Goal: Information Seeking & Learning: Learn about a topic

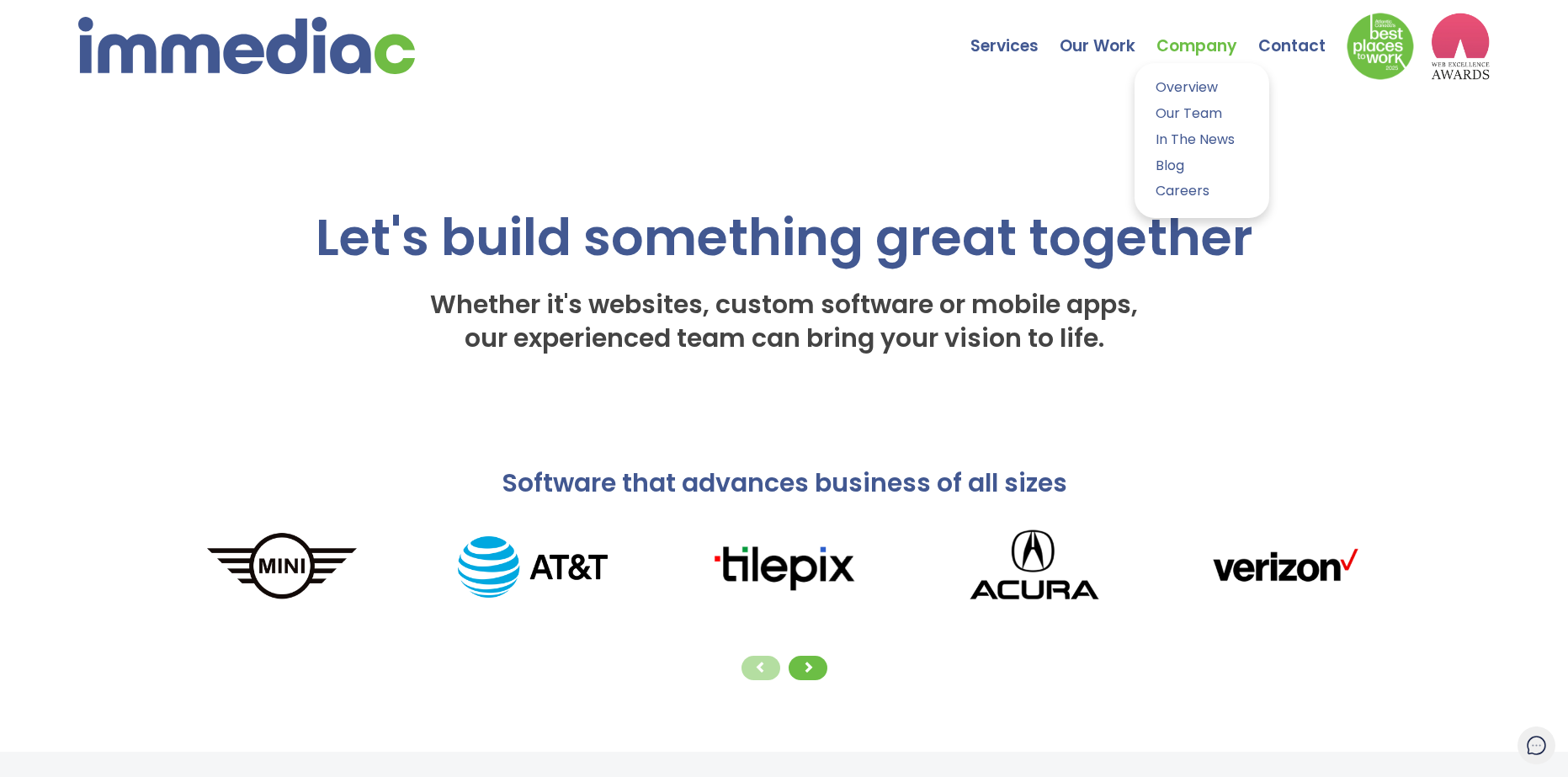
click at [1171, 42] on link "Company" at bounding box center [1207, 34] width 102 height 58
click at [1170, 111] on link "Our Team" at bounding box center [1202, 114] width 109 height 25
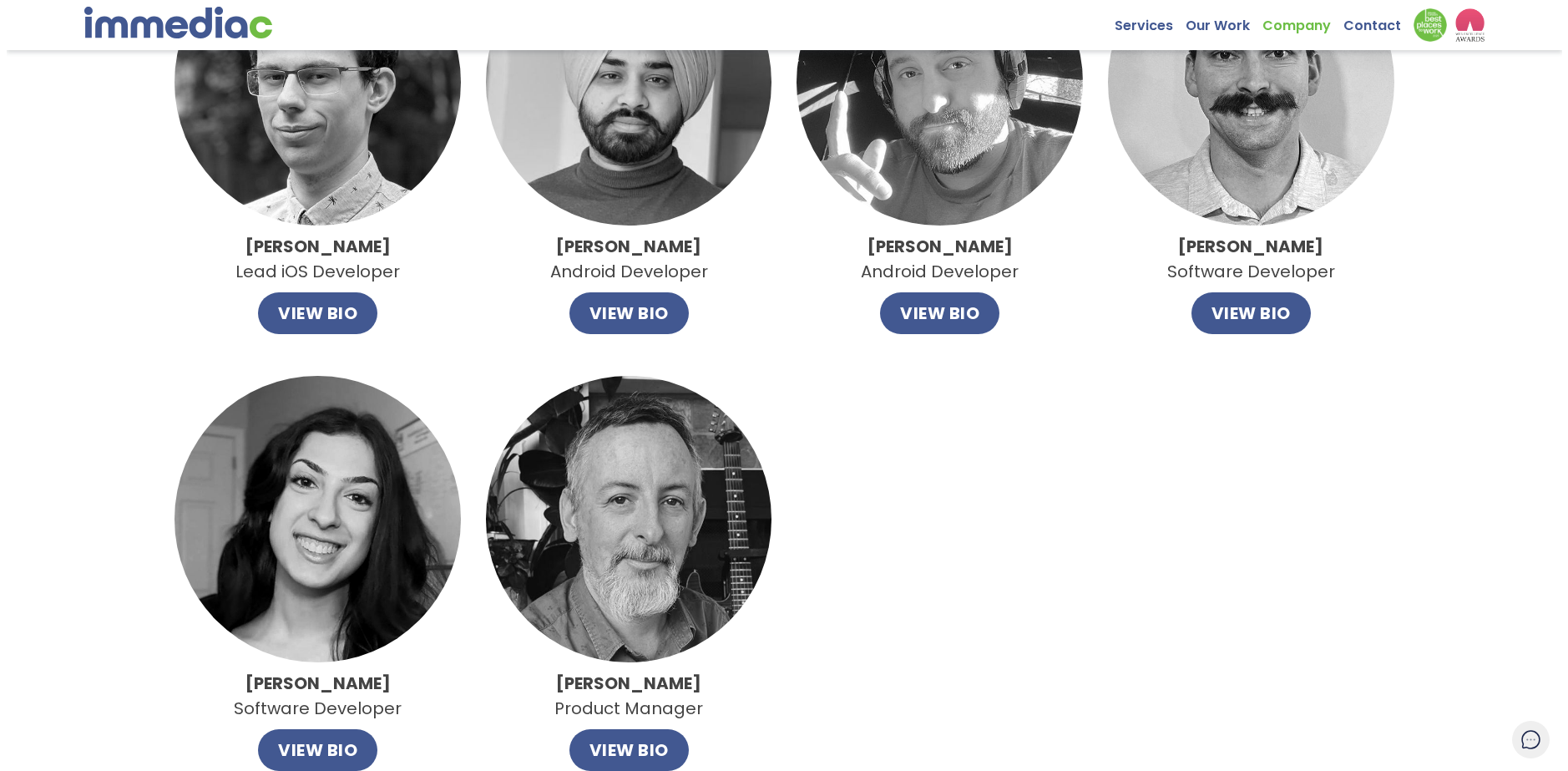
scroll to position [1002, 0]
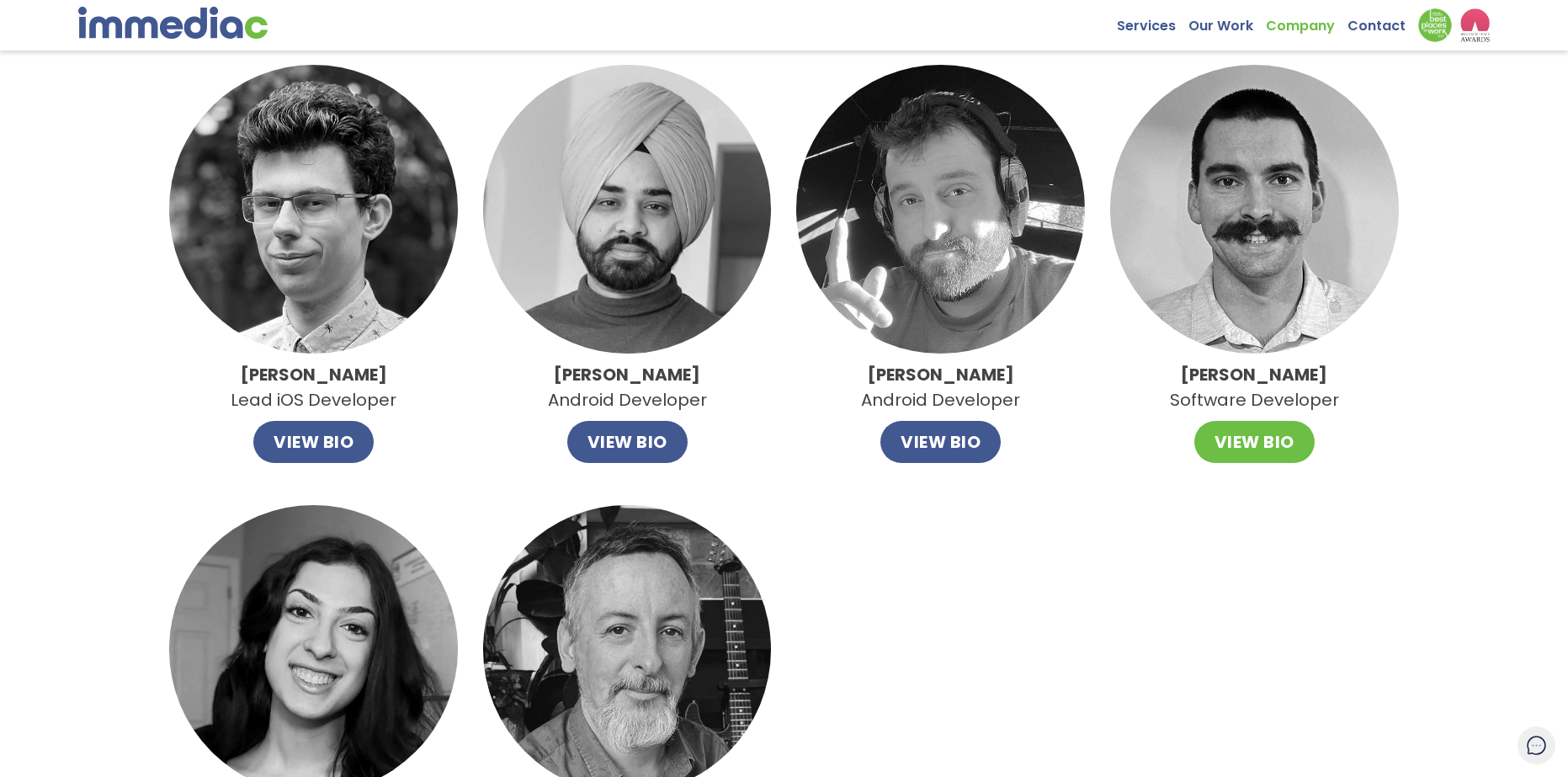
click at [1275, 455] on button "VIEW BIO" at bounding box center [1255, 441] width 121 height 42
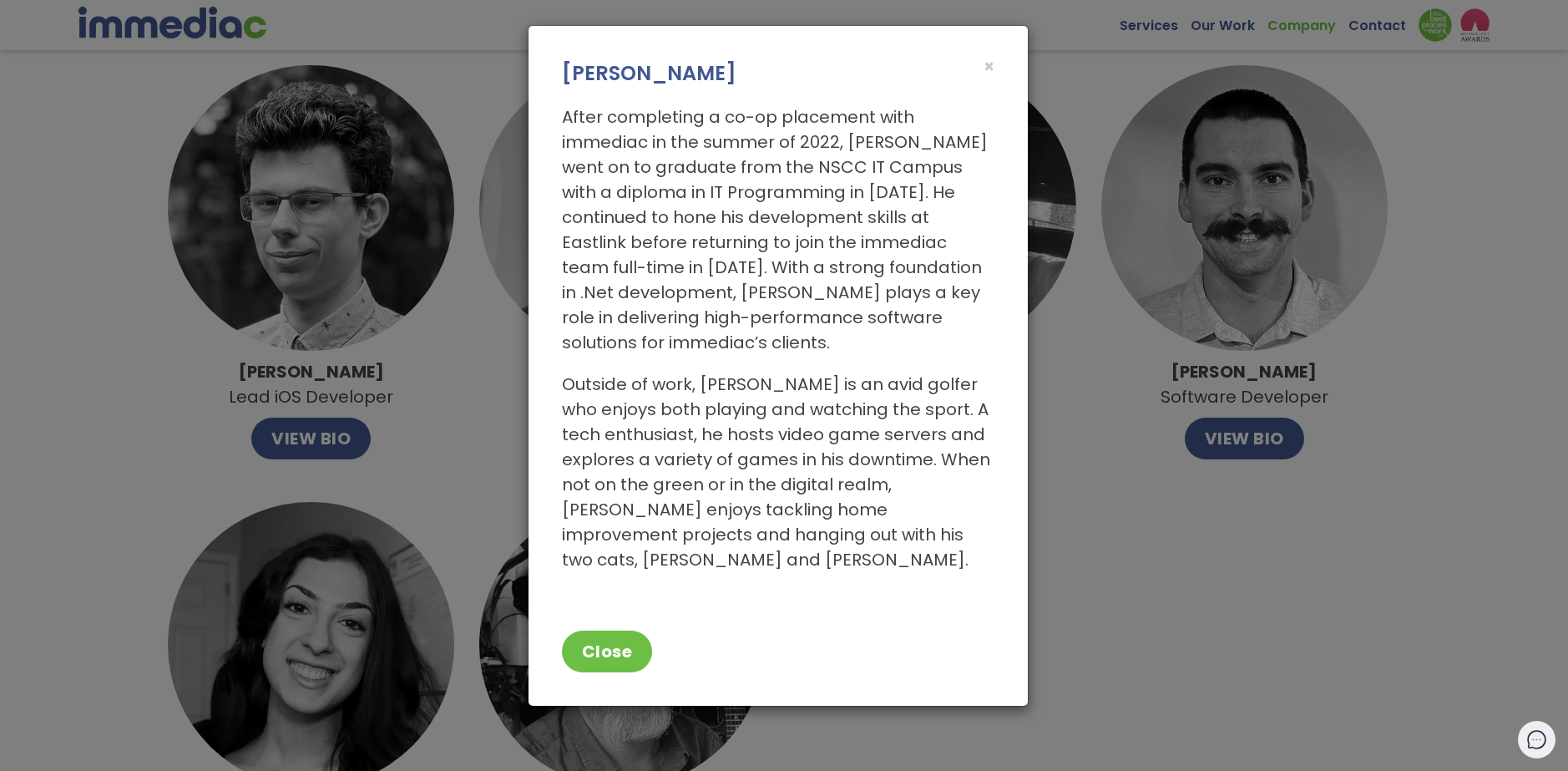
click at [974, 91] on div "After completing a co-op placement with immediac in the summer of 2022, [PERSON…" at bounding box center [778, 346] width 499 height 518
click at [984, 67] on span "×" at bounding box center [989, 67] width 11 height 25
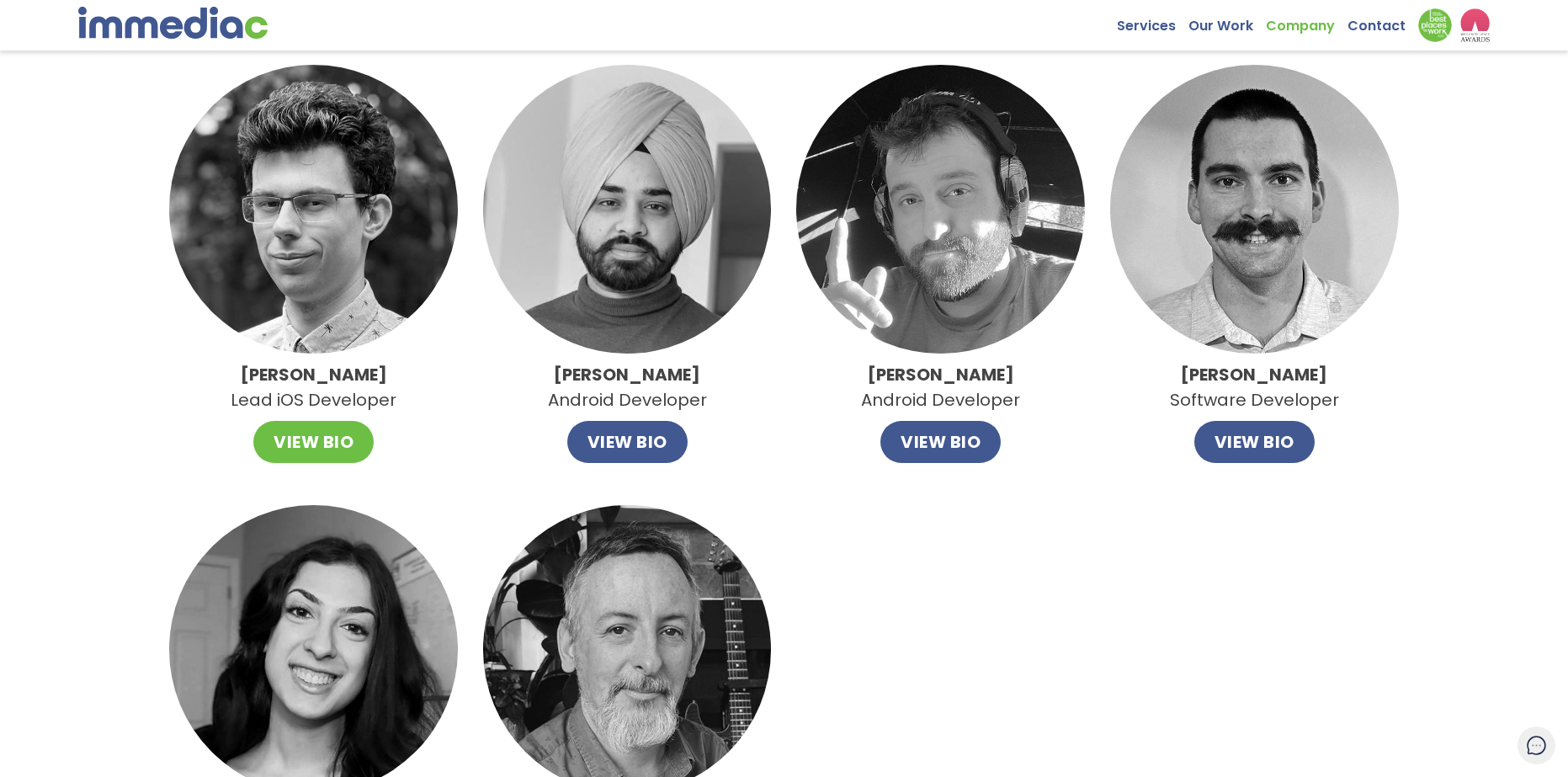
click at [339, 449] on button "VIEW BIO" at bounding box center [314, 441] width 121 height 42
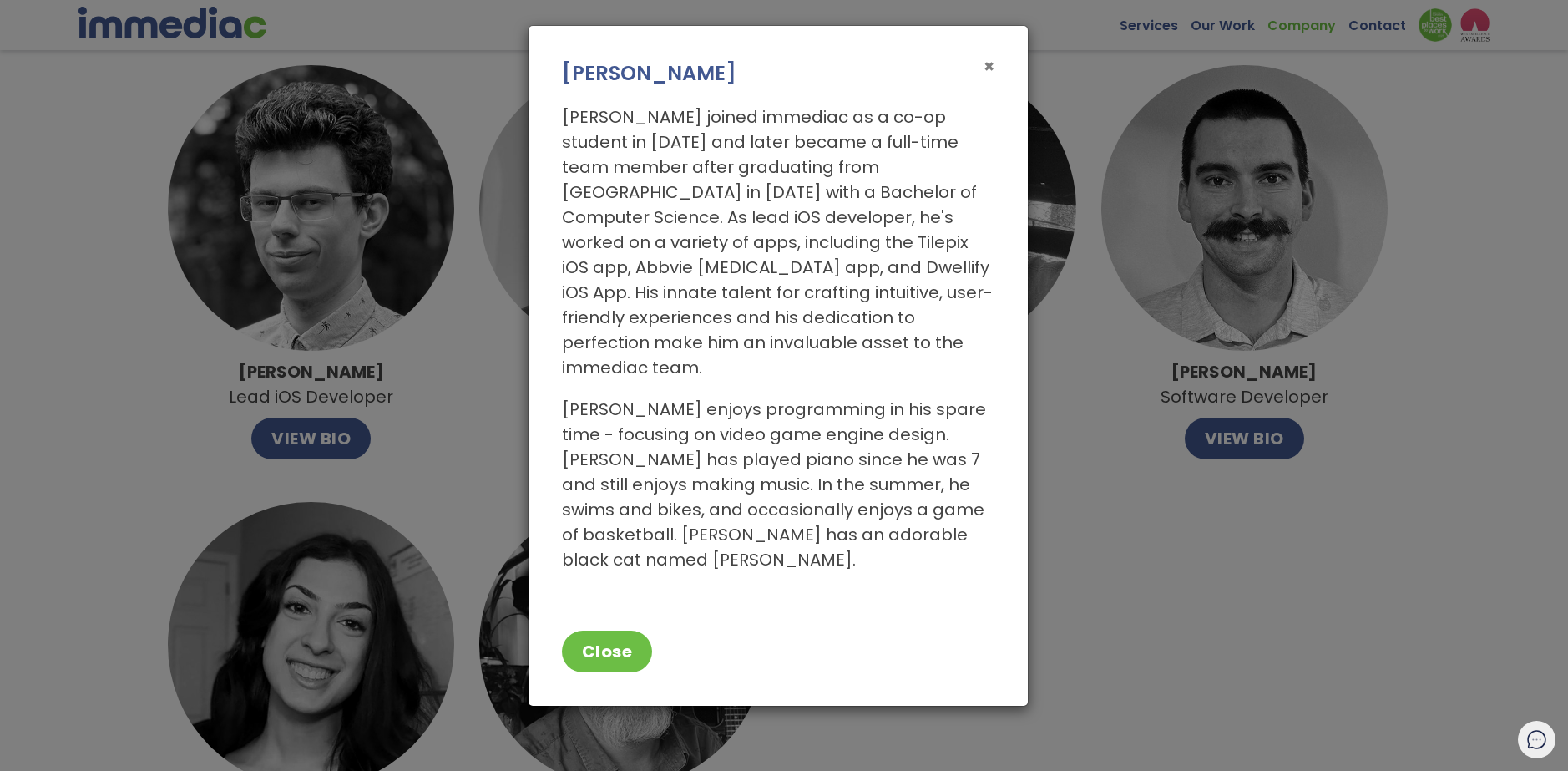
click at [993, 76] on span "×" at bounding box center [989, 67] width 11 height 25
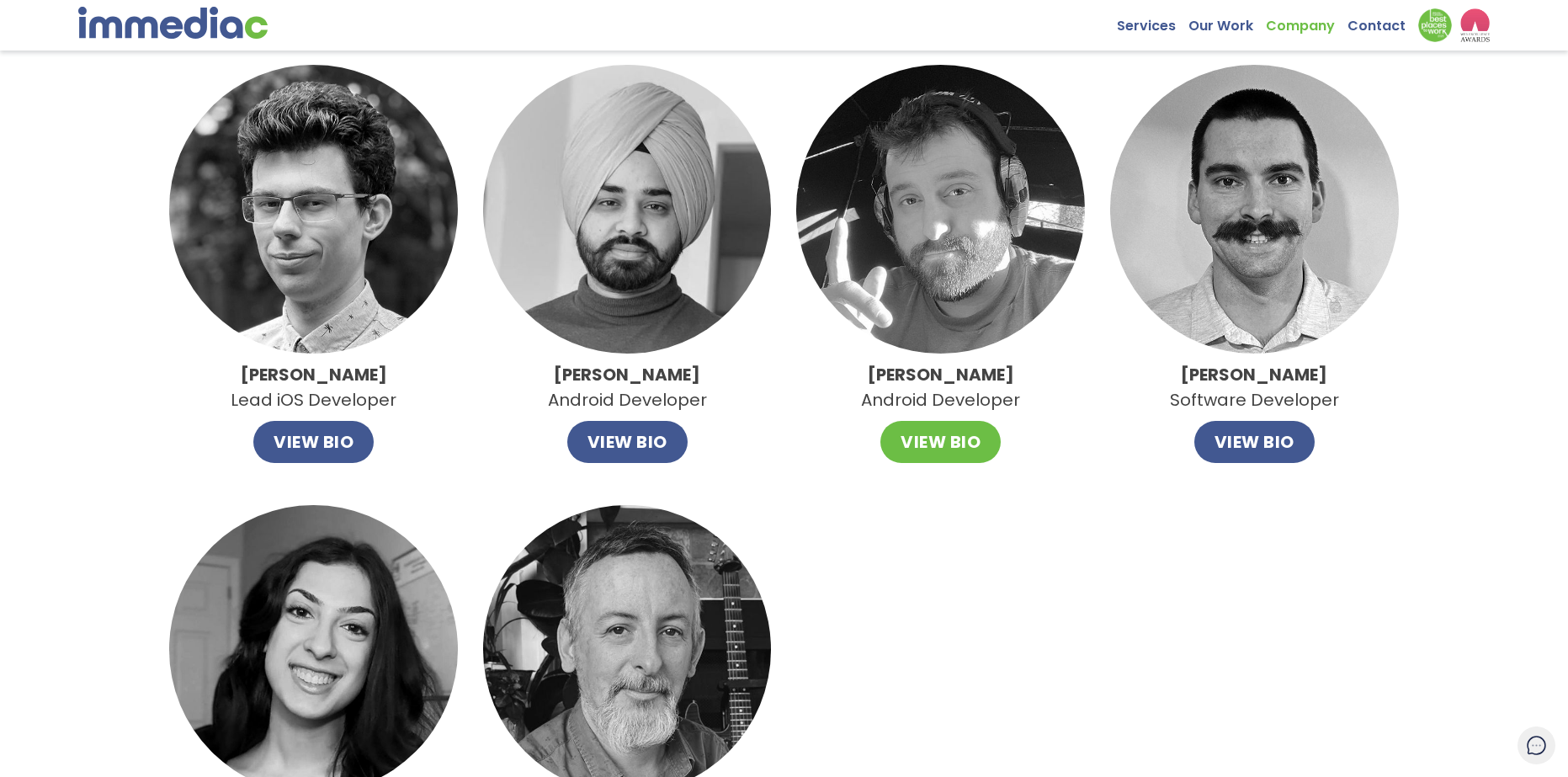
click at [940, 444] on button "VIEW BIO" at bounding box center [940, 441] width 121 height 42
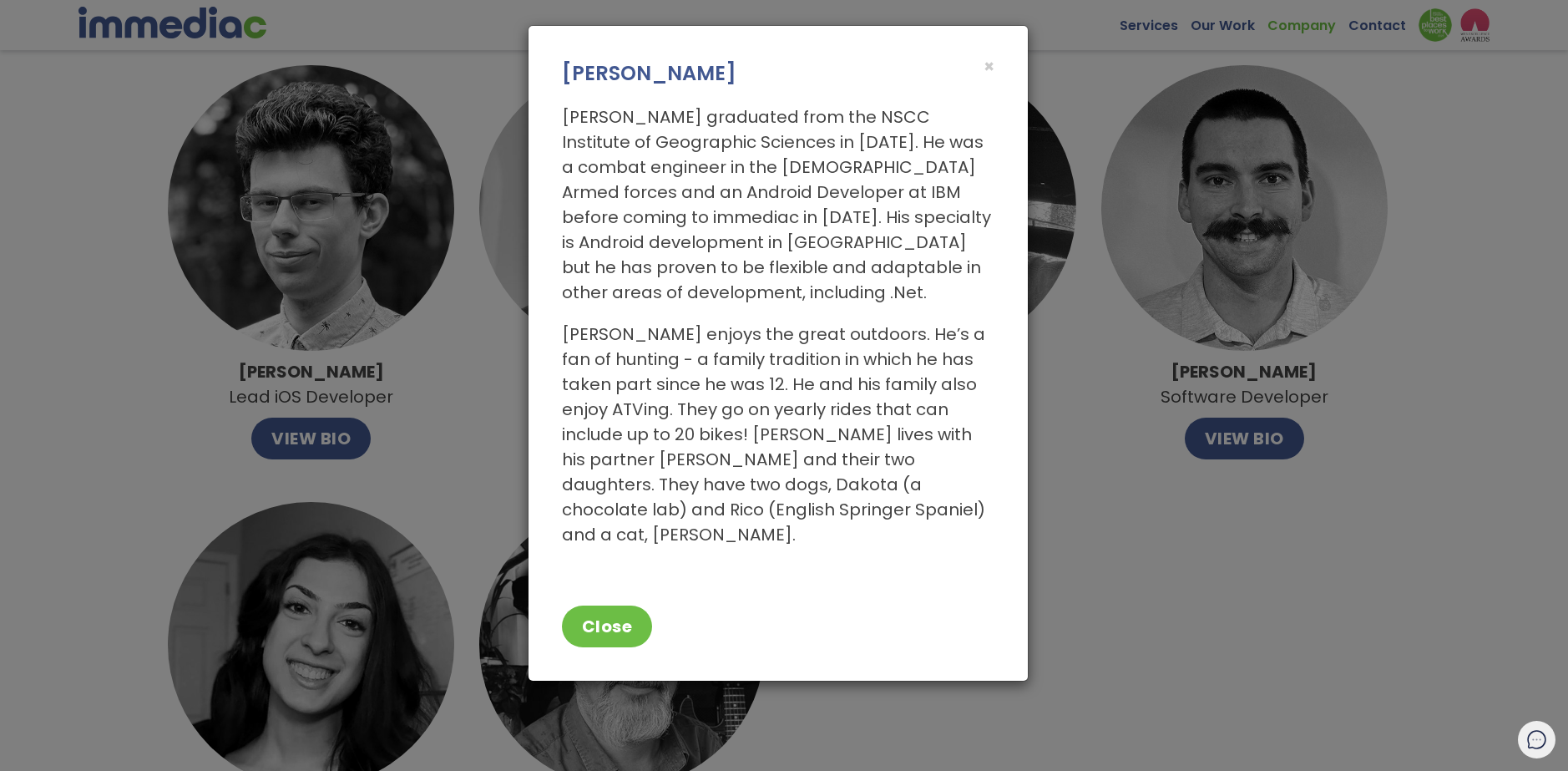
click at [1010, 54] on div "× [PERSON_NAME]" at bounding box center [778, 56] width 499 height 62
click at [1013, 66] on div "× [PERSON_NAME]" at bounding box center [778, 56] width 499 height 62
click at [991, 64] on span "×" at bounding box center [989, 67] width 11 height 25
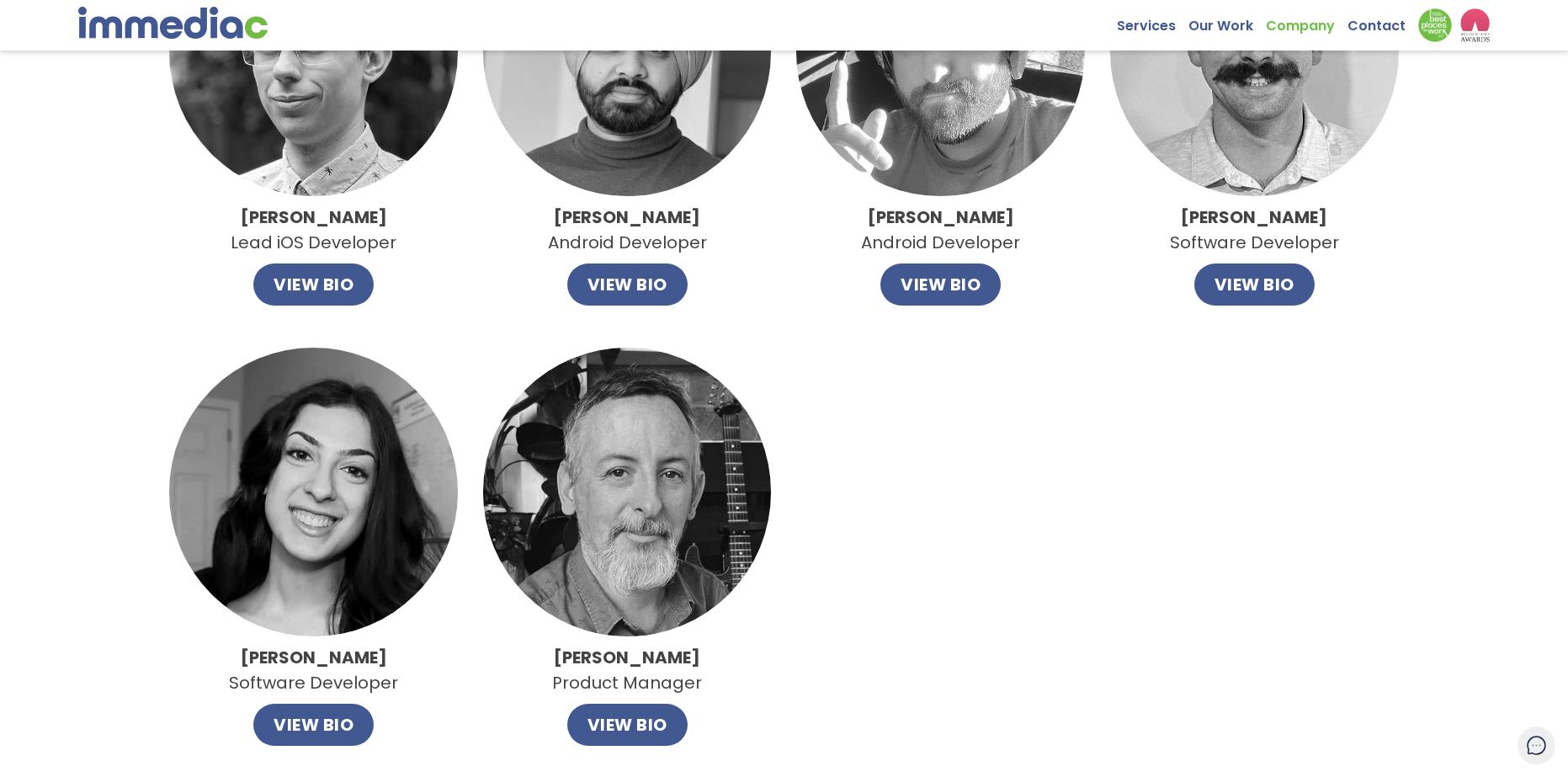
scroll to position [1178, 0]
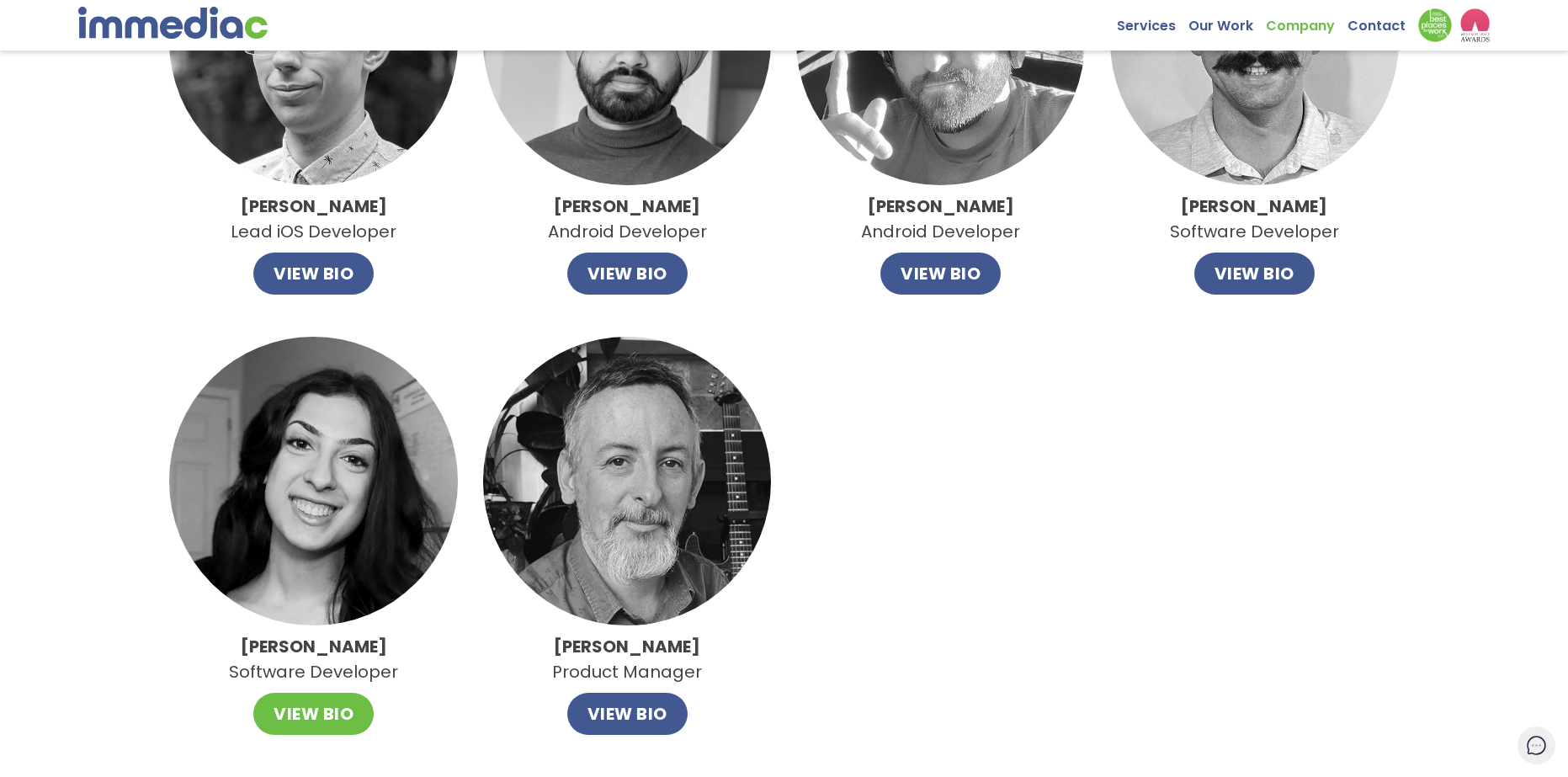
click at [333, 715] on button "VIEW BIO" at bounding box center [314, 713] width 121 height 42
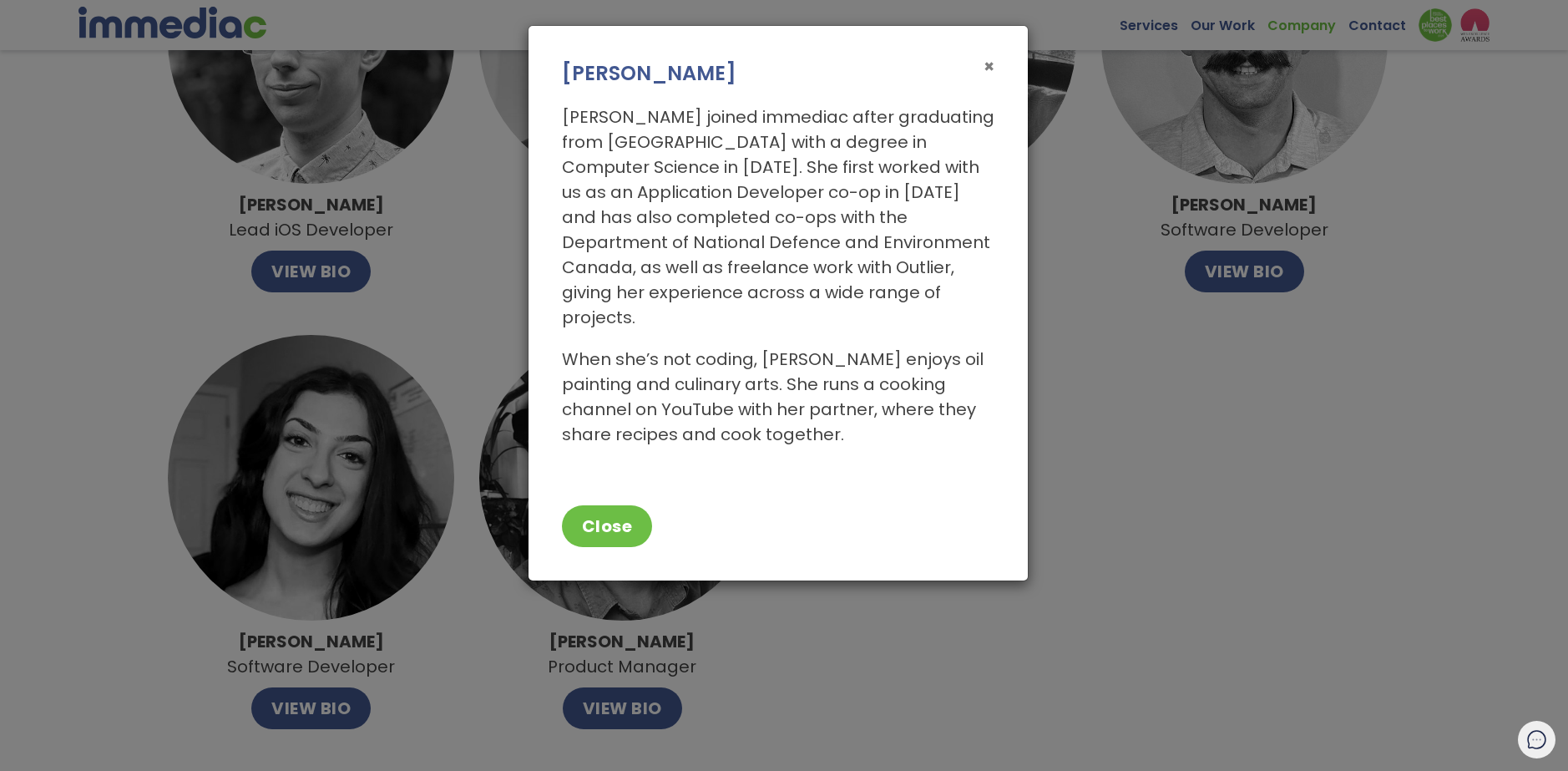
click at [989, 62] on span "×" at bounding box center [989, 67] width 11 height 25
